Goal: Task Accomplishment & Management: Use online tool/utility

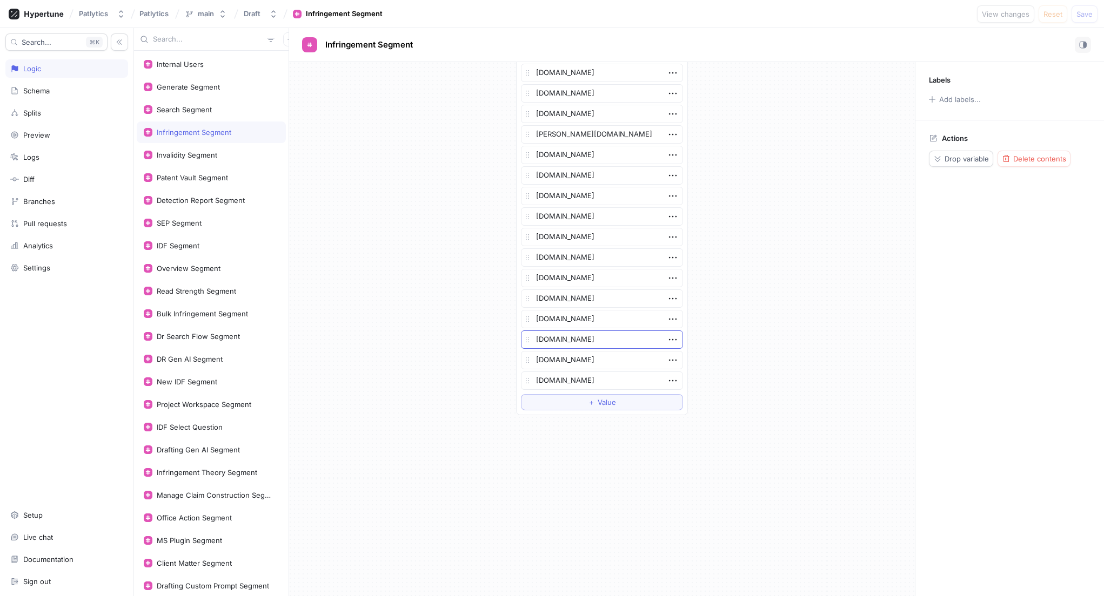
scroll to position [1759, 0]
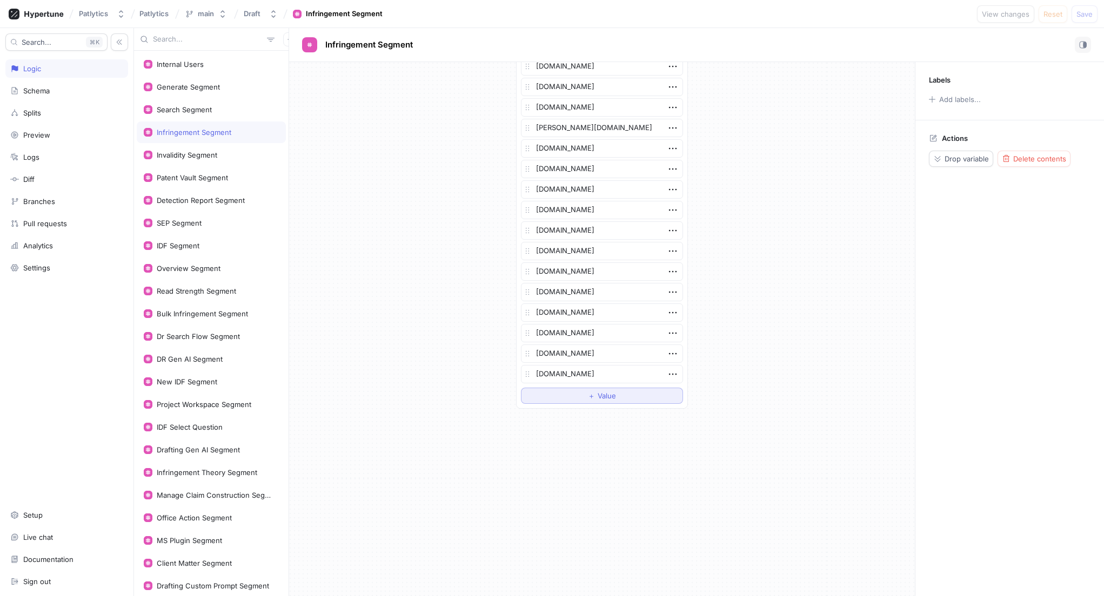
click at [601, 395] on span "Value" at bounding box center [606, 396] width 18 height 6
click at [181, 162] on div "Invalidity Segment" at bounding box center [211, 155] width 149 height 22
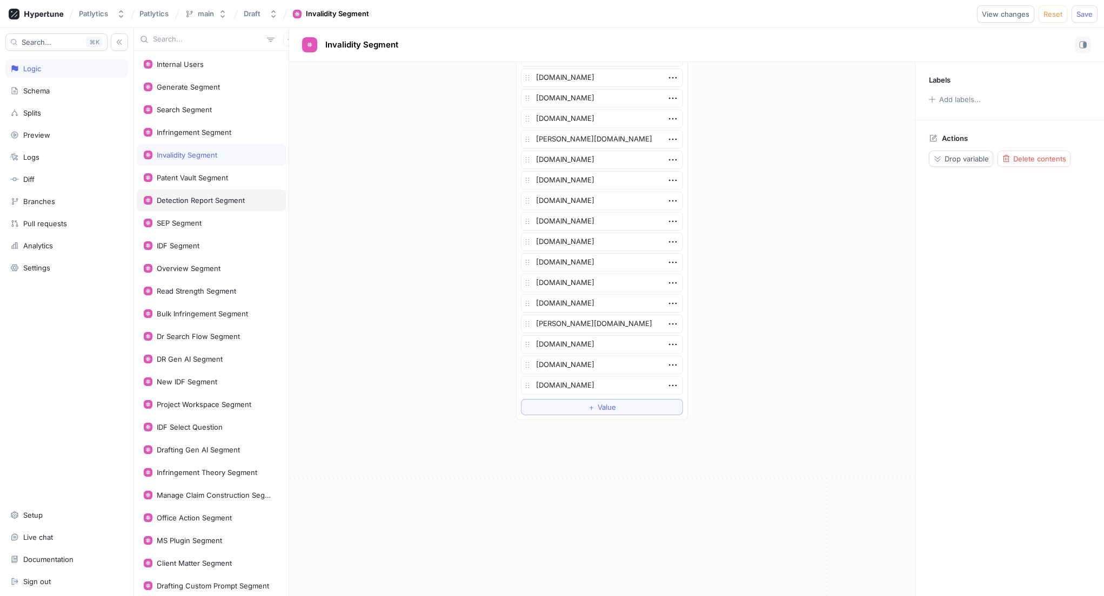
scroll to position [2149, 0]
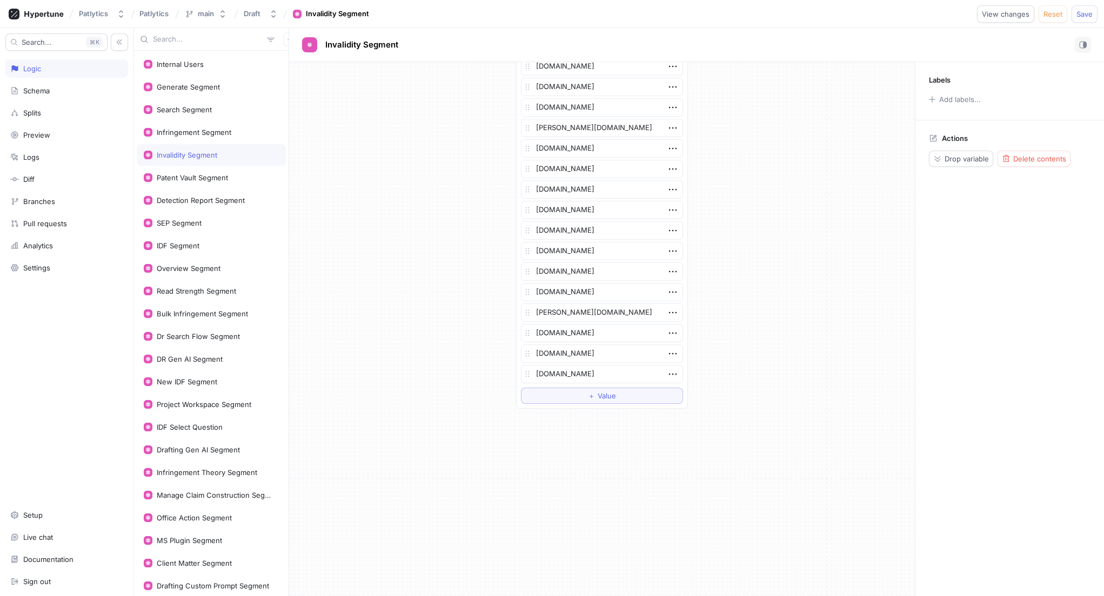
click at [204, 144] on div "Invalidity Segment" at bounding box center [211, 155] width 149 height 22
click at [203, 137] on div "Infringement Segment" at bounding box center [211, 133] width 149 height 22
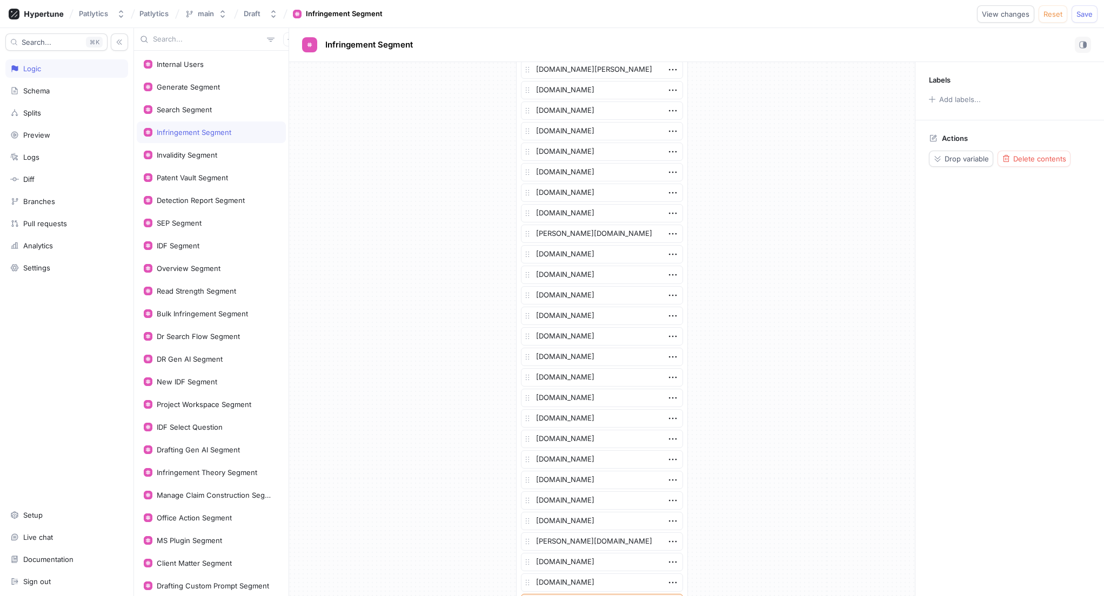
scroll to position [1079, 0]
drag, startPoint x: 224, startPoint y: 311, endPoint x: 249, endPoint y: 315, distance: 25.1
click at [224, 311] on div "Bulk Infringement Segment" at bounding box center [202, 314] width 91 height 9
type textarea "x"
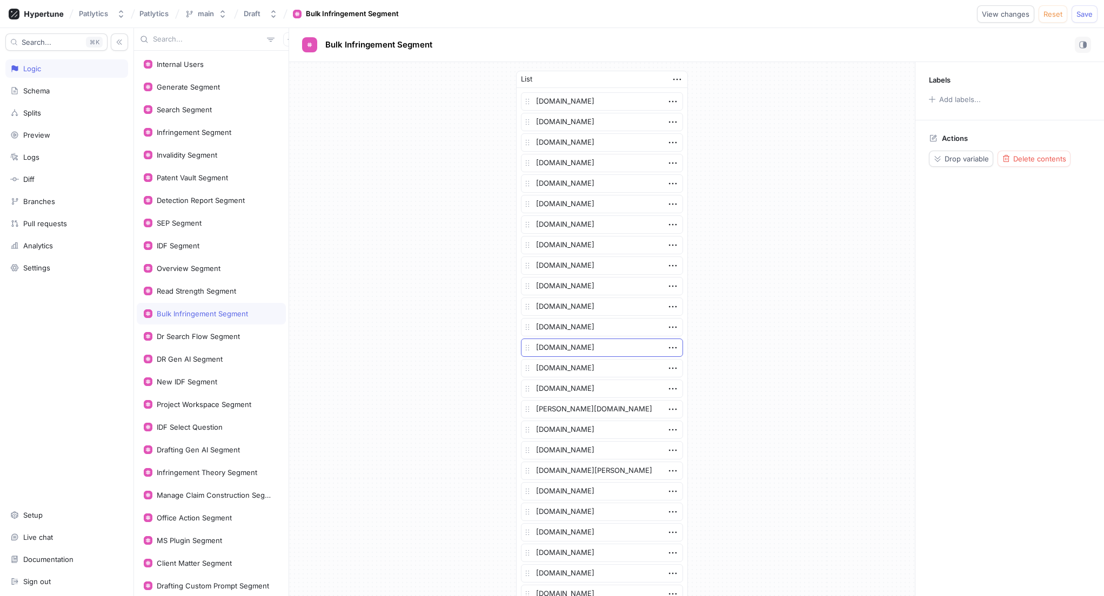
scroll to position [380, 0]
